Goal: Task Accomplishment & Management: Use online tool/utility

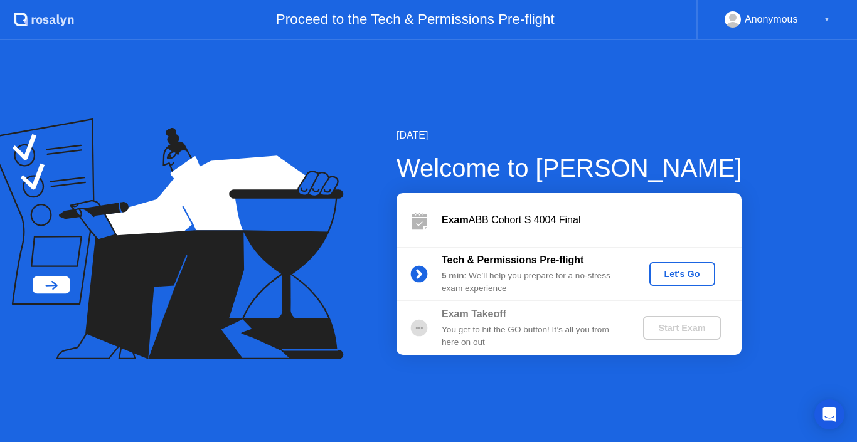
click at [674, 279] on div "Let's Go" at bounding box center [682, 274] width 56 height 10
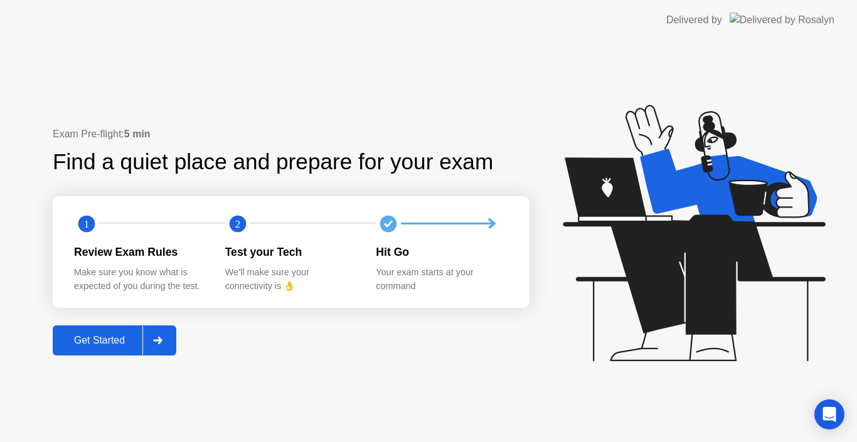
click at [137, 342] on div "Get Started" at bounding box center [99, 340] width 86 height 11
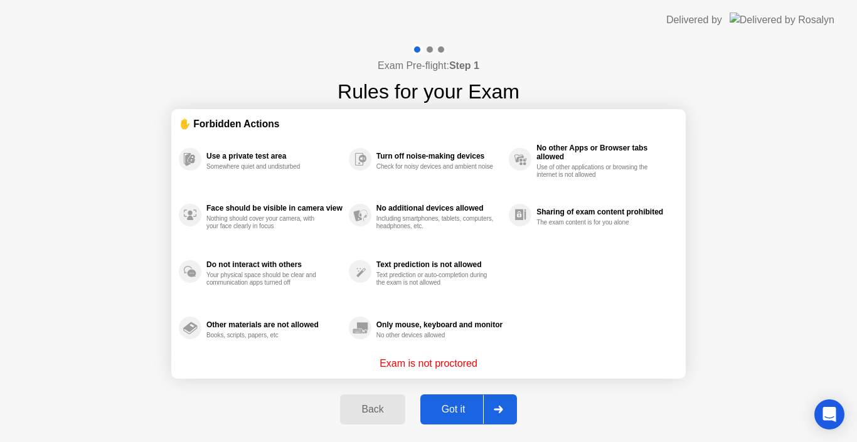
click at [444, 404] on div "Got it" at bounding box center [453, 409] width 59 height 11
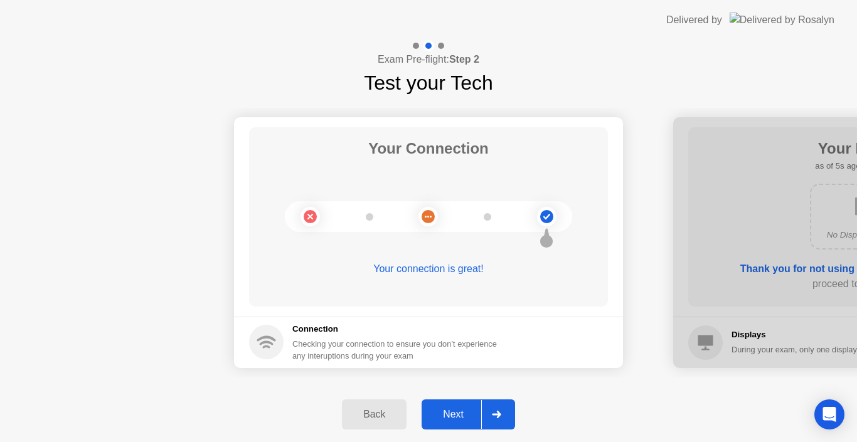
click at [480, 417] on div "Next" at bounding box center [453, 414] width 56 height 11
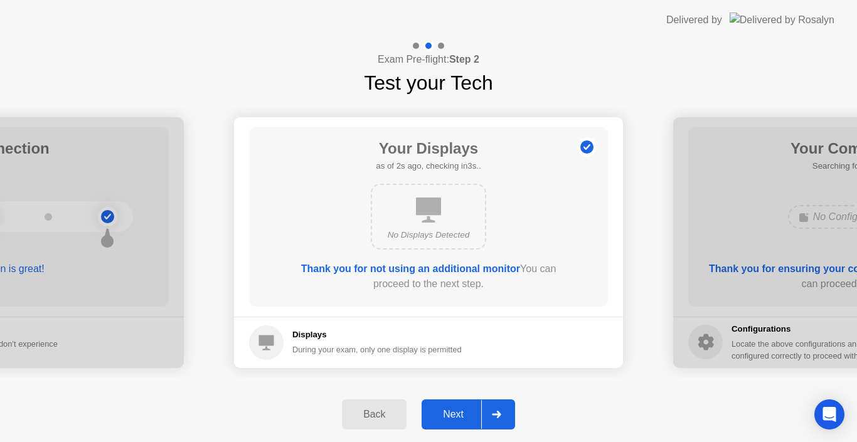
click at [480, 417] on div "Next" at bounding box center [453, 414] width 56 height 11
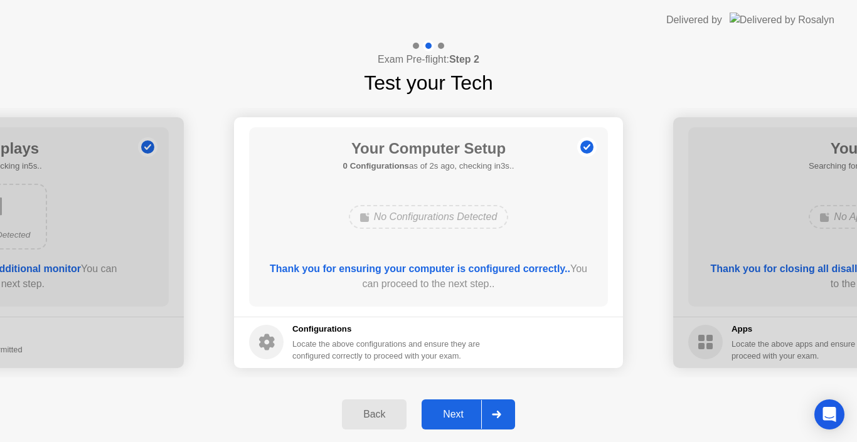
click at [448, 427] on button "Next" at bounding box center [467, 414] width 93 height 30
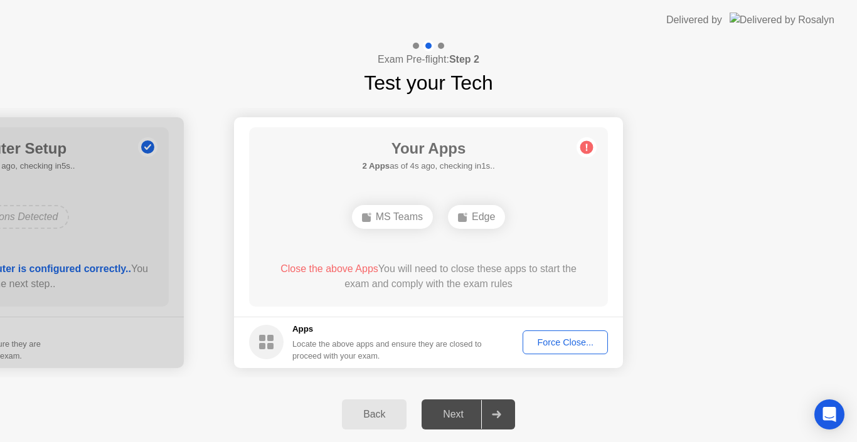
click at [569, 337] on div "Force Close..." at bounding box center [565, 342] width 77 height 10
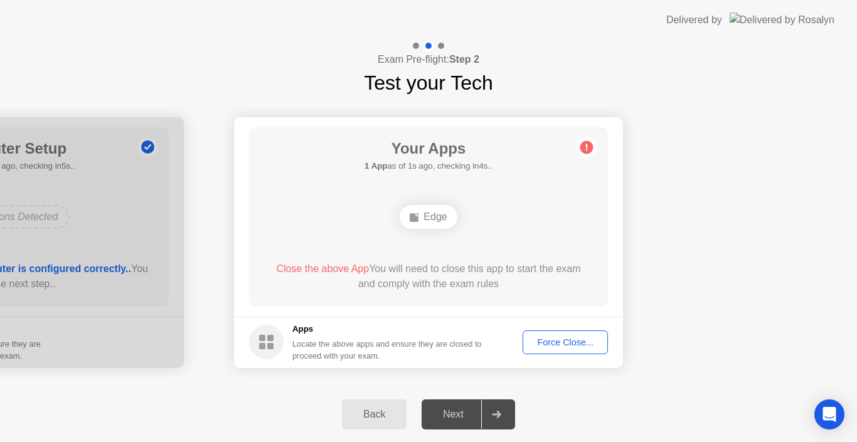
click at [561, 339] on div "Force Close..." at bounding box center [565, 342] width 77 height 10
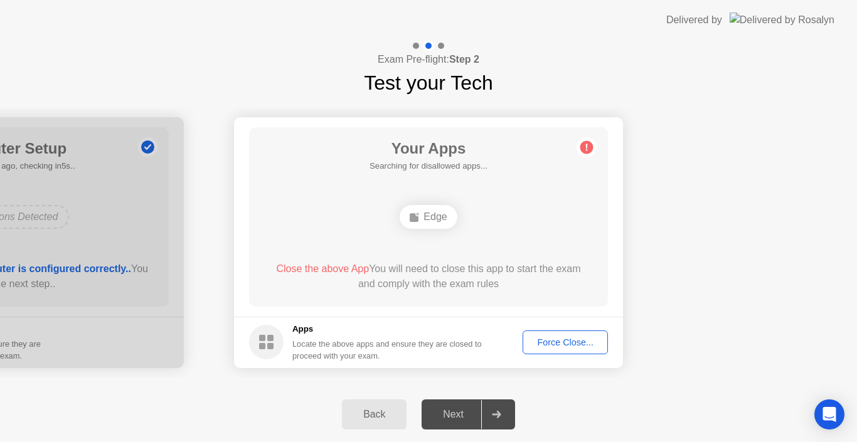
click at [534, 337] on div "Force Close..." at bounding box center [565, 342] width 77 height 10
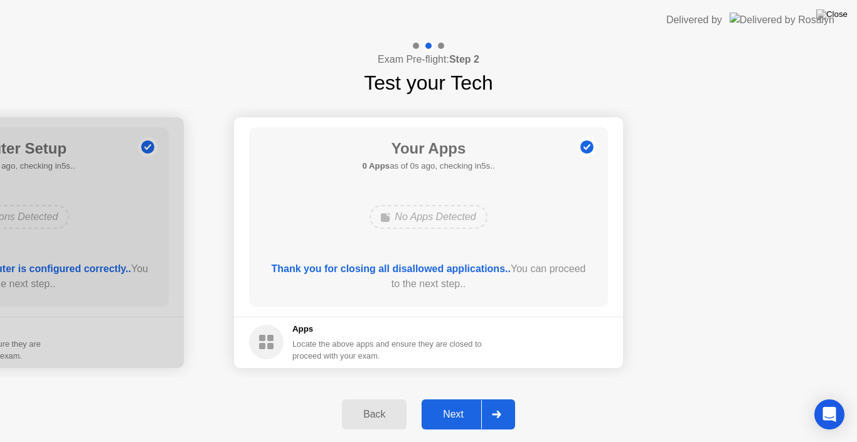
drag, startPoint x: 494, startPoint y: 301, endPoint x: 494, endPoint y: 315, distance: 14.4
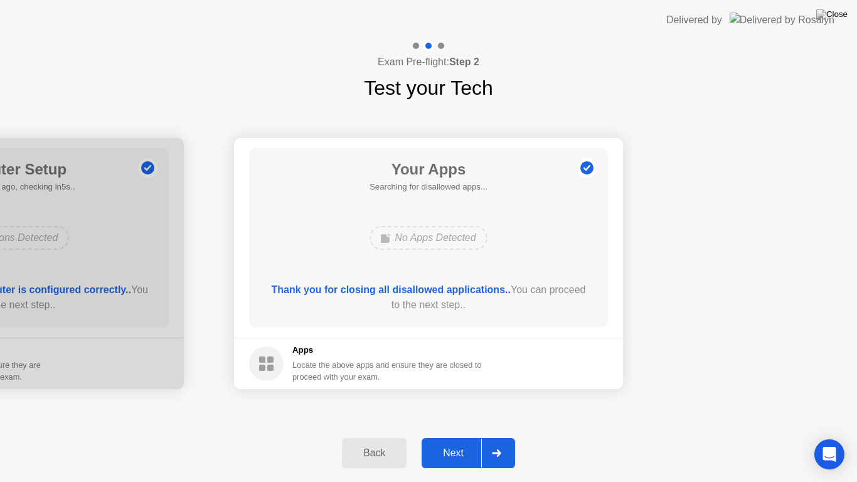
click at [452, 441] on button "Next" at bounding box center [467, 453] width 93 height 30
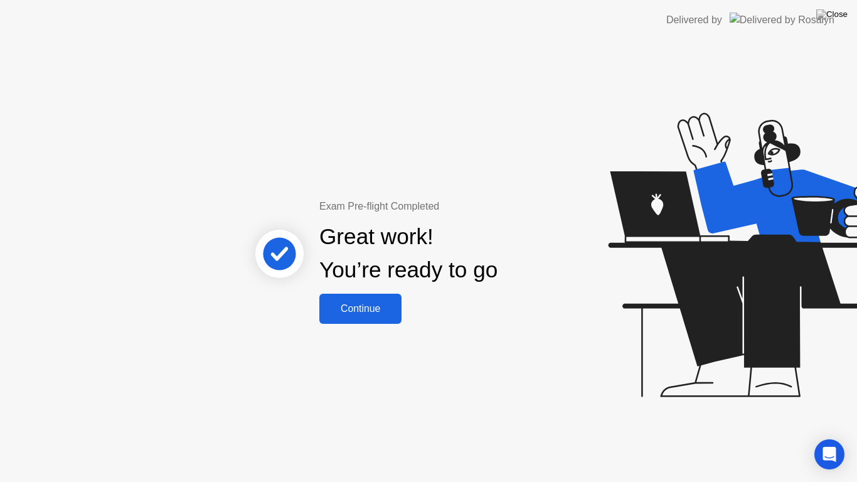
click at [356, 308] on div "Continue" at bounding box center [360, 308] width 75 height 11
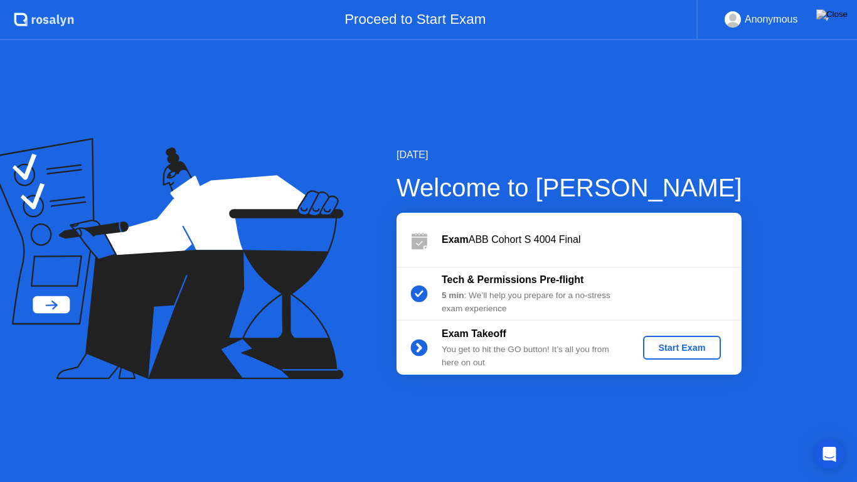
click at [686, 350] on div "Start Exam" at bounding box center [681, 347] width 67 height 10
